Goal: Information Seeking & Learning: Learn about a topic

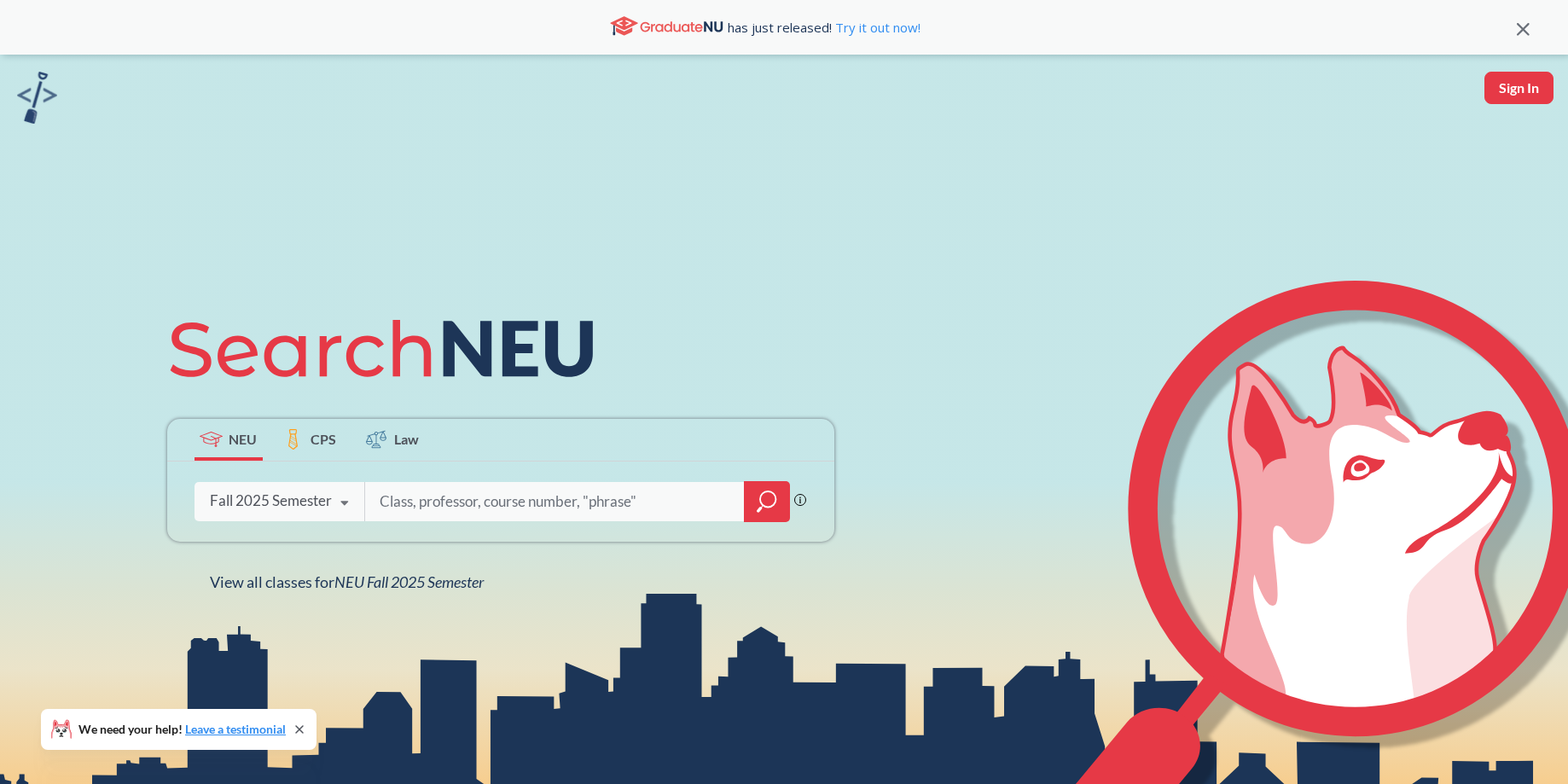
click at [423, 513] on input "search" at bounding box center [555, 502] width 355 height 36
click at [423, 503] on input "search" at bounding box center [555, 502] width 355 height 36
type input "PHDL"
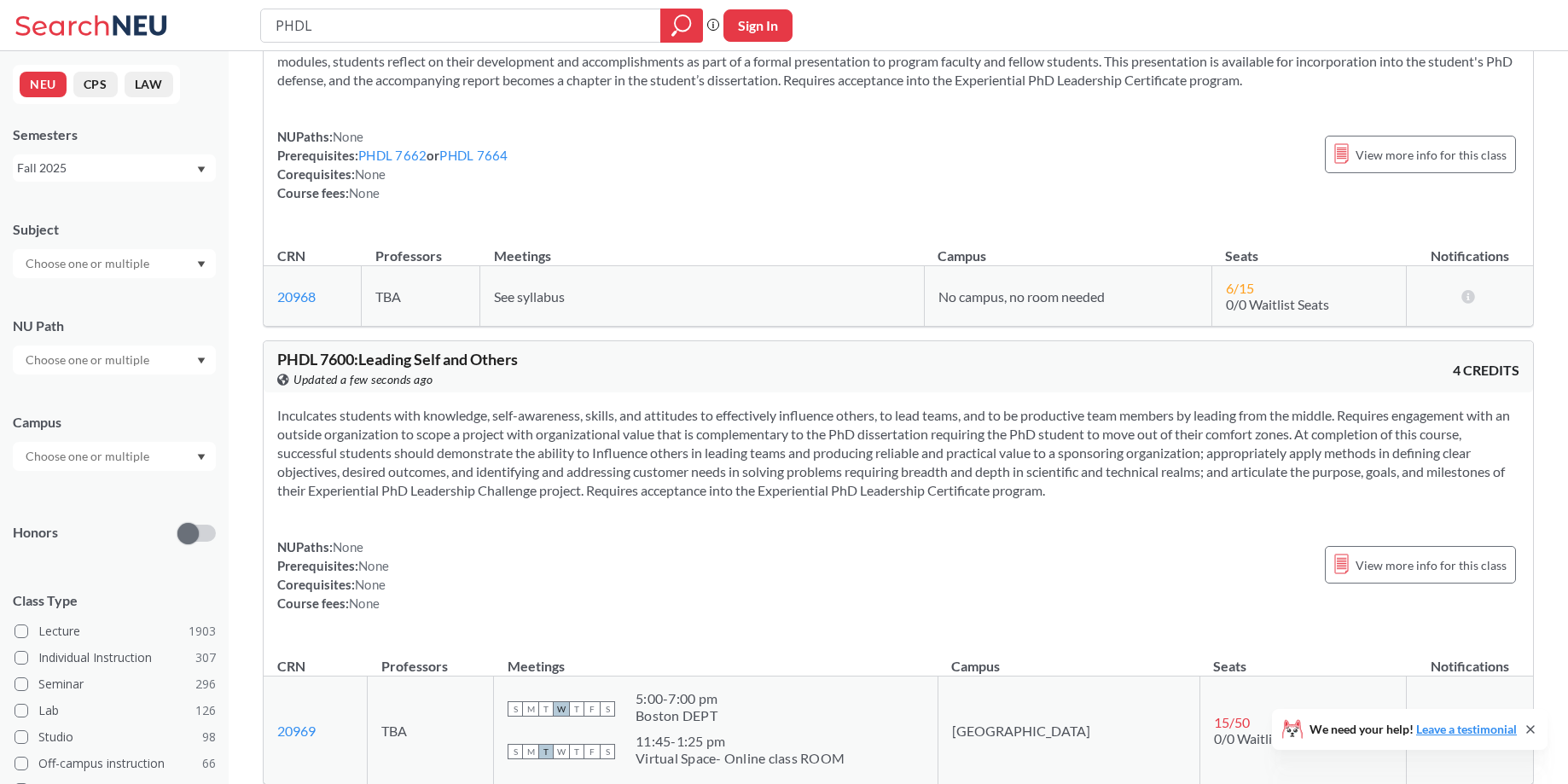
scroll to position [550, 0]
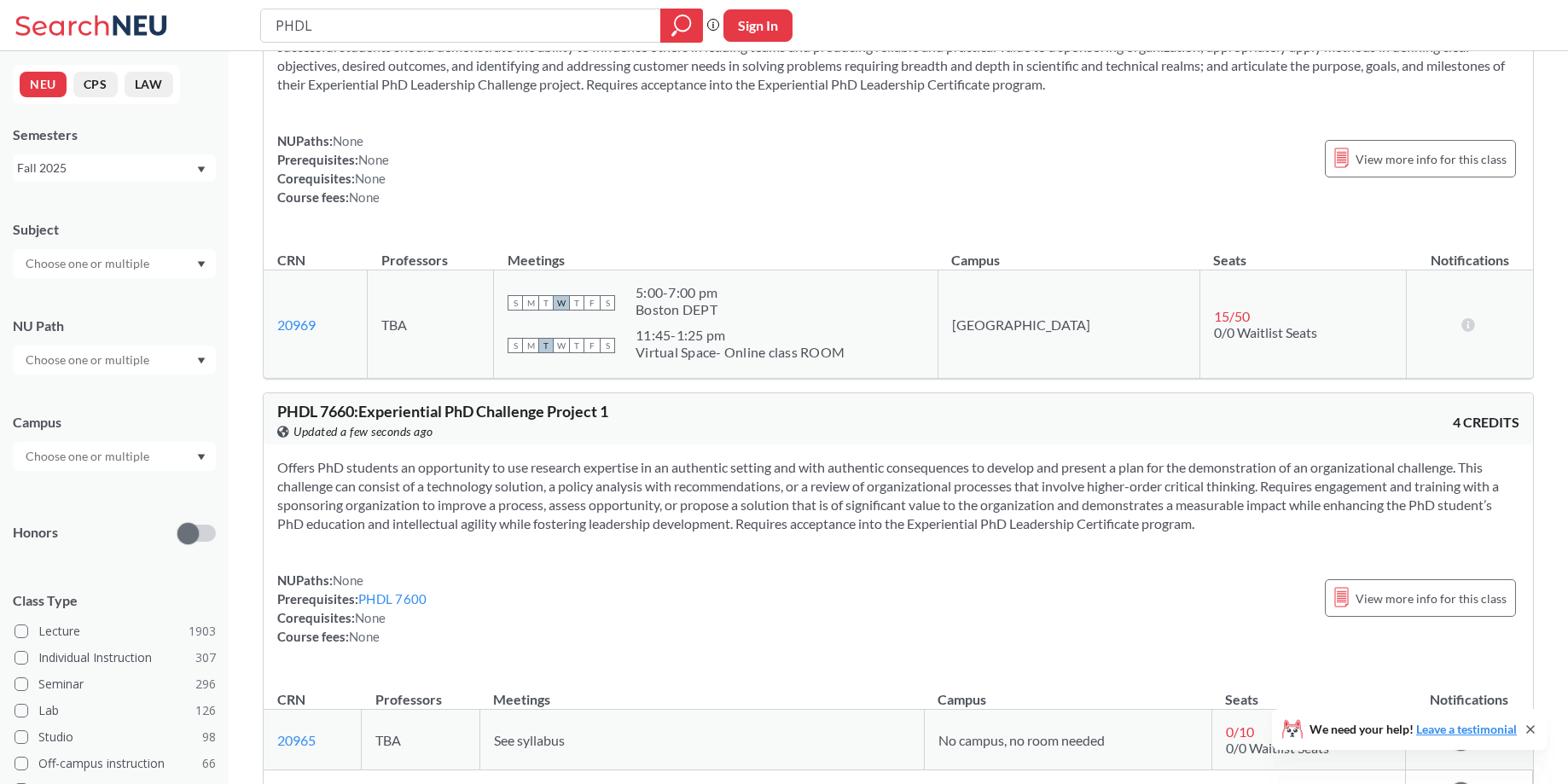
click at [354, 26] on input "PHDL" at bounding box center [461, 25] width 374 height 29
type input "PHDL 7610"
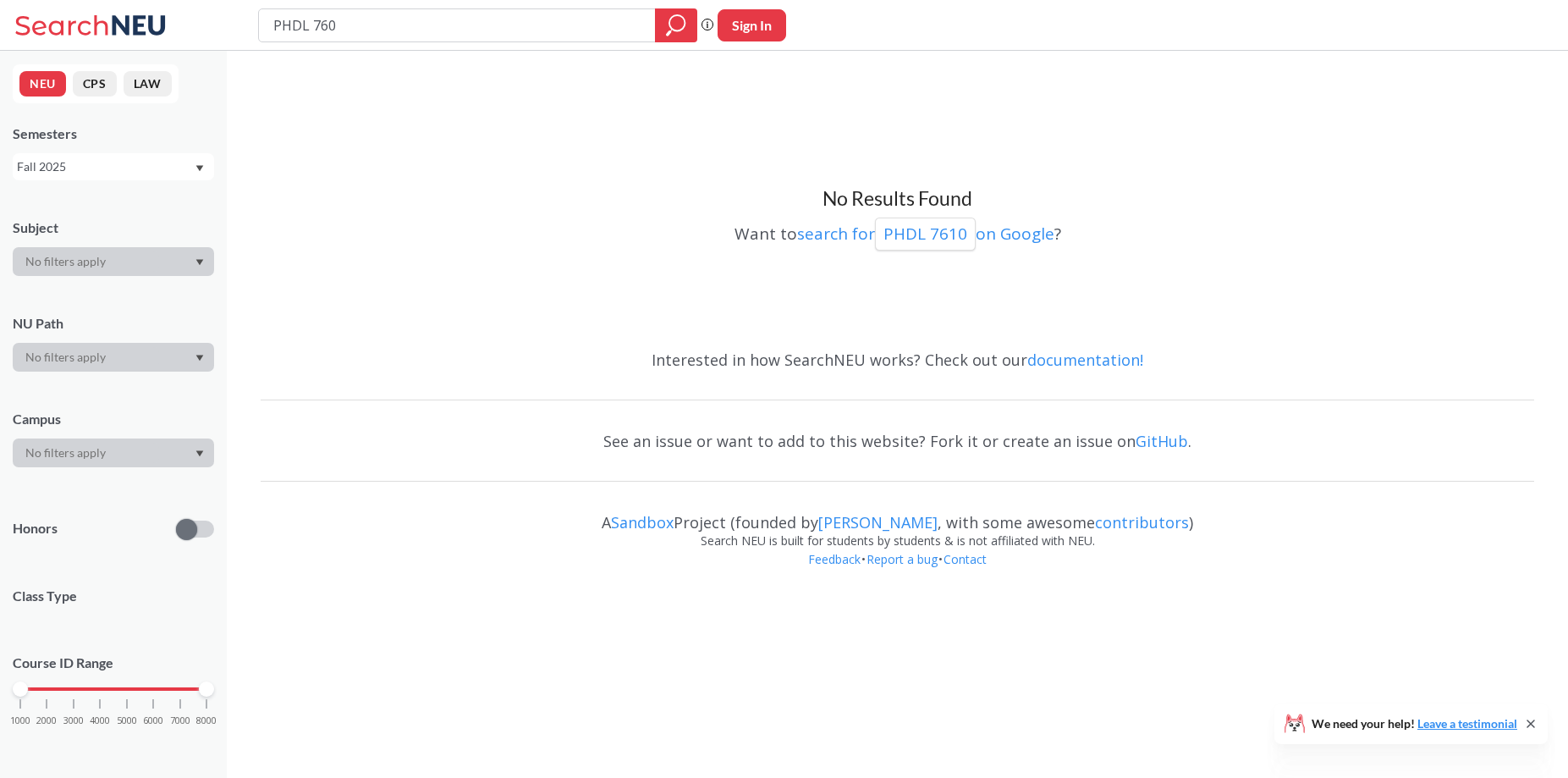
type input "PHDL 7600"
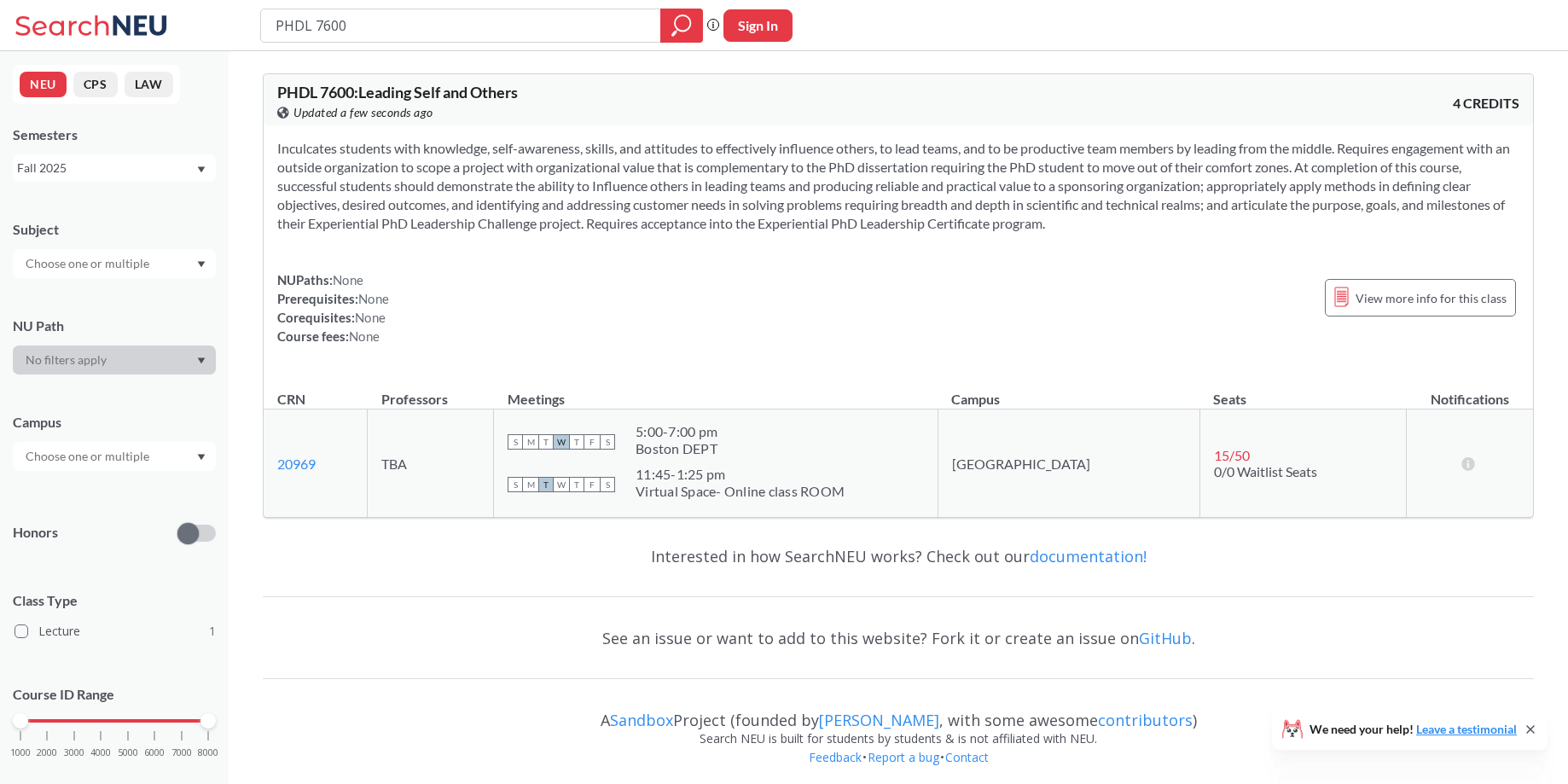
click at [798, 489] on div "Virtual Space- Online class ROOM" at bounding box center [740, 492] width 209 height 18
click at [718, 449] on div "Boston DEPT" at bounding box center [676, 448] width 82 height 18
click at [569, 445] on span "W" at bounding box center [561, 442] width 16 height 16
click at [1430, 293] on span "View more info for this class" at bounding box center [1431, 298] width 151 height 21
